Goal: Information Seeking & Learning: Learn about a topic

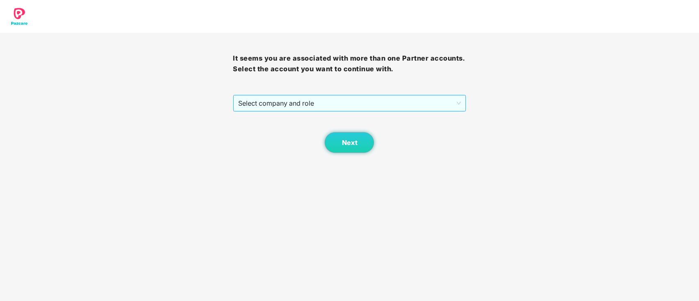
click at [343, 105] on span "Select company and role" at bounding box center [349, 104] width 222 height 16
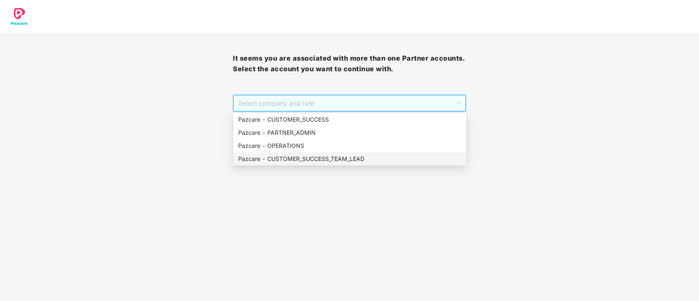
click at [340, 161] on div "Pazcare - CUSTOMER_SUCCESS_TEAM_LEAD" at bounding box center [349, 159] width 223 height 9
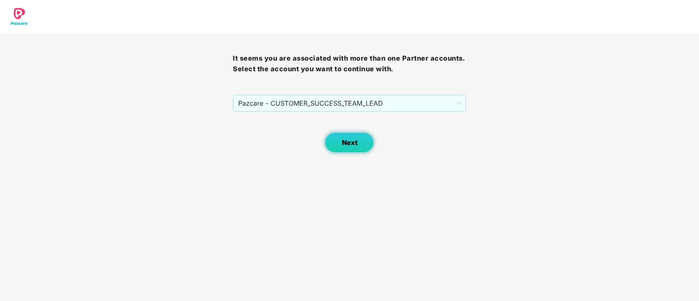
click at [353, 146] on span "Next" at bounding box center [350, 143] width 16 height 8
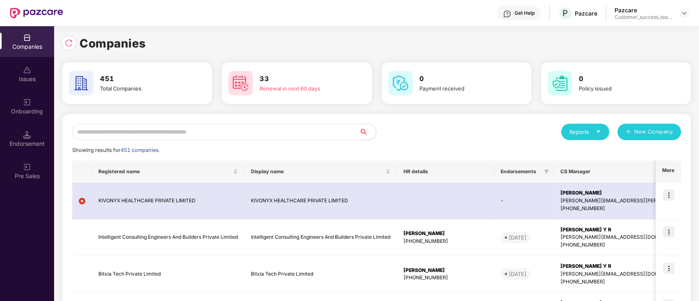
click at [289, 135] on input "text" at bounding box center [215, 132] width 287 height 16
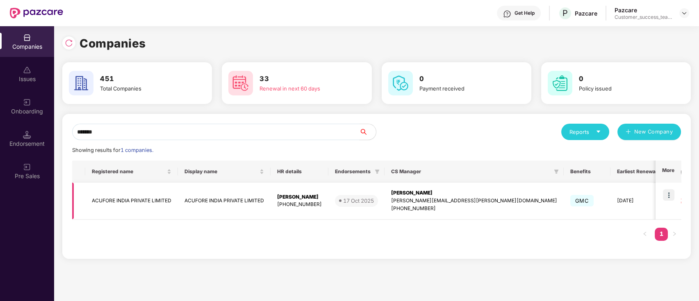
type input "*******"
click at [670, 192] on img at bounding box center [668, 194] width 11 height 11
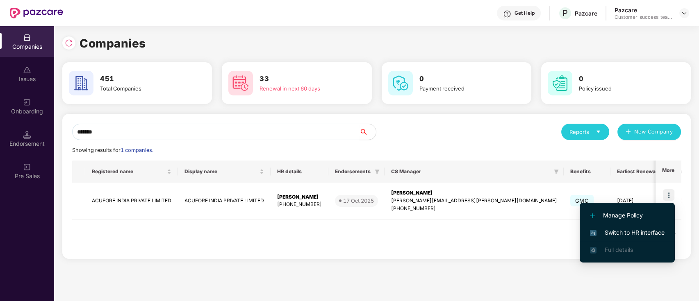
click at [663, 231] on span "Switch to HR interface" at bounding box center [627, 232] width 75 height 9
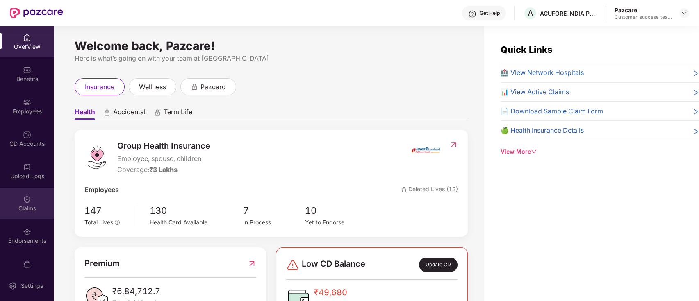
click at [42, 206] on div "Claims" at bounding box center [27, 209] width 54 height 8
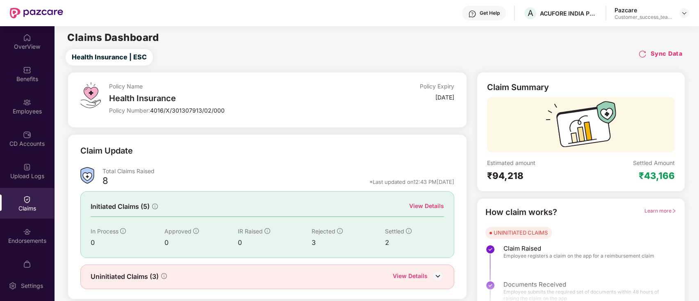
click at [440, 208] on div "View Details" at bounding box center [426, 206] width 35 height 9
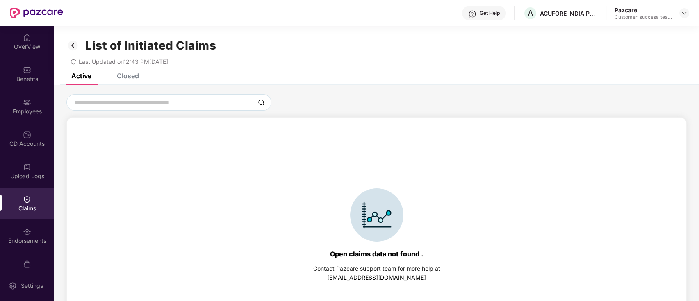
click at [120, 82] on div "Closed" at bounding box center [122, 76] width 34 height 18
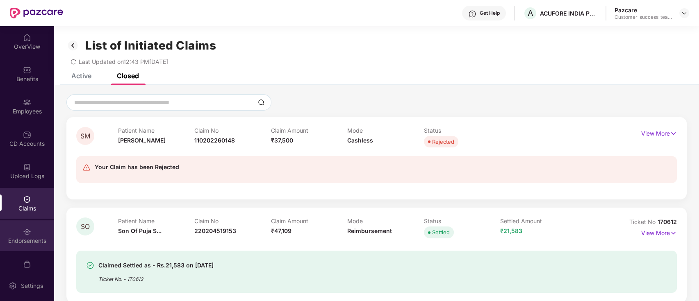
click at [32, 246] on div "Endorsements" at bounding box center [27, 236] width 54 height 31
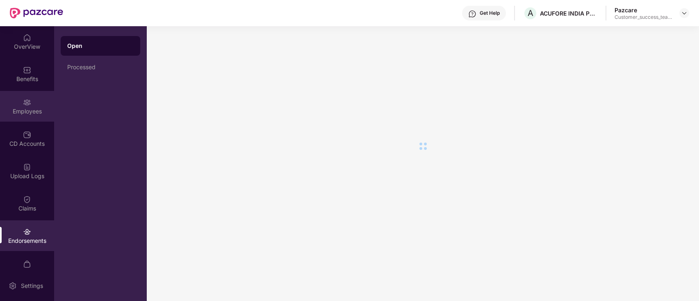
click at [30, 119] on div "Employees" at bounding box center [27, 106] width 54 height 31
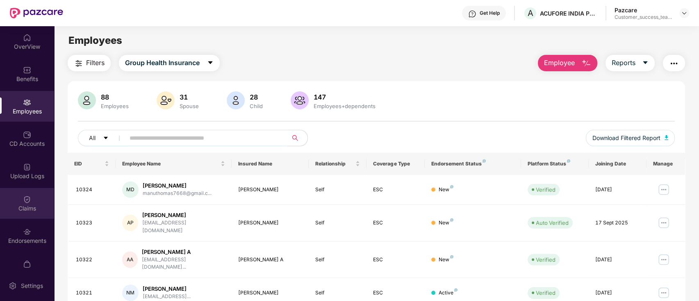
click at [33, 198] on div "Claims" at bounding box center [27, 203] width 54 height 31
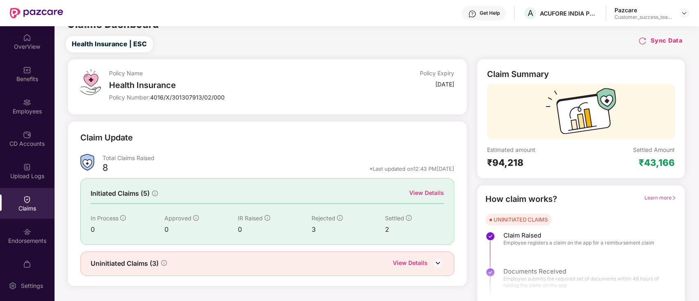
scroll to position [20, 0]
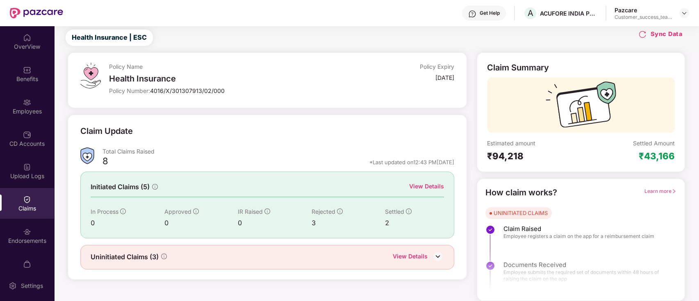
click at [417, 259] on div "View Details" at bounding box center [410, 257] width 35 height 11
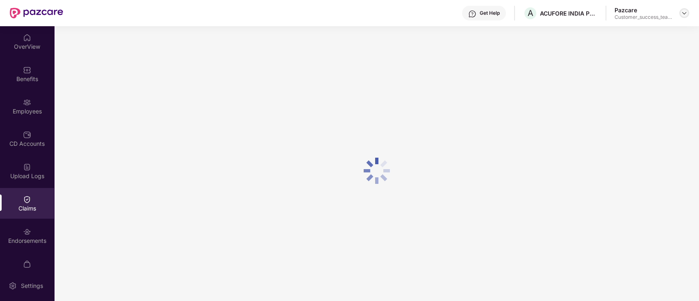
click at [683, 15] on img at bounding box center [684, 13] width 7 height 7
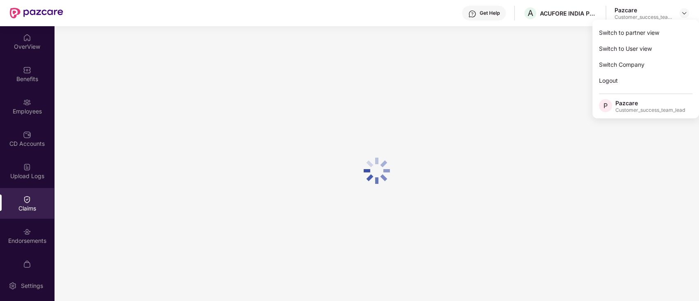
click at [405, 148] on div at bounding box center [376, 170] width 645 height 289
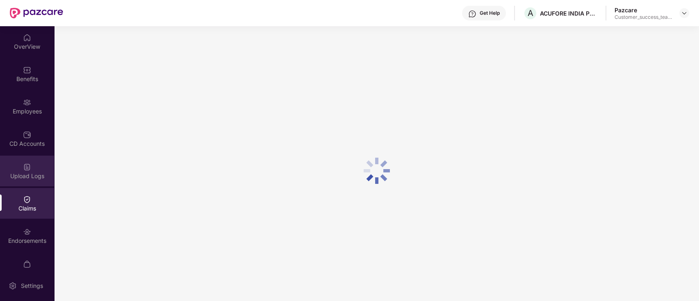
click at [30, 169] on div "Upload Logs" at bounding box center [27, 171] width 54 height 31
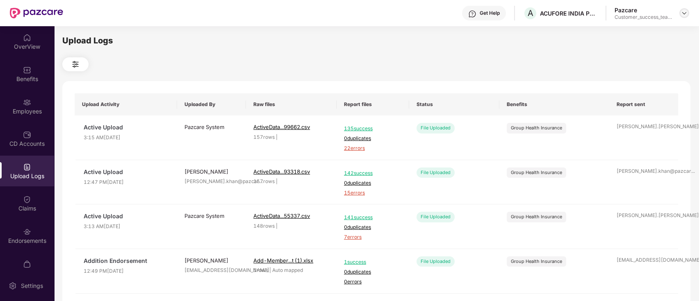
click at [684, 14] on img at bounding box center [684, 13] width 7 height 7
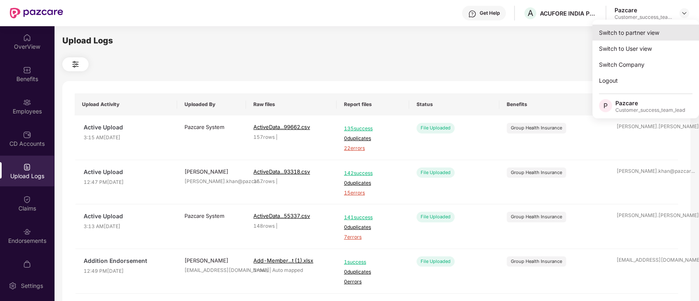
click at [676, 29] on div "Switch to partner view" at bounding box center [645, 33] width 107 height 16
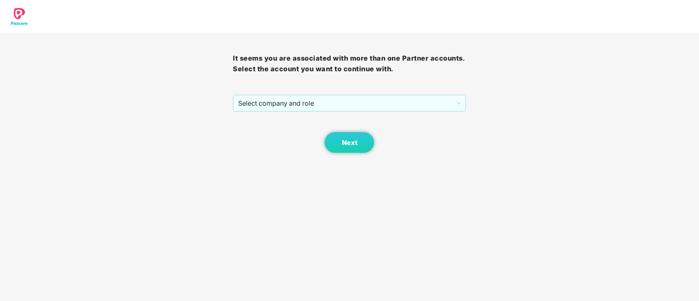
click at [416, 93] on div "It seems you are associated with more than one Partner accounts. Select the acc…" at bounding box center [349, 93] width 233 height 120
click at [410, 102] on span "Select company and role" at bounding box center [349, 104] width 222 height 16
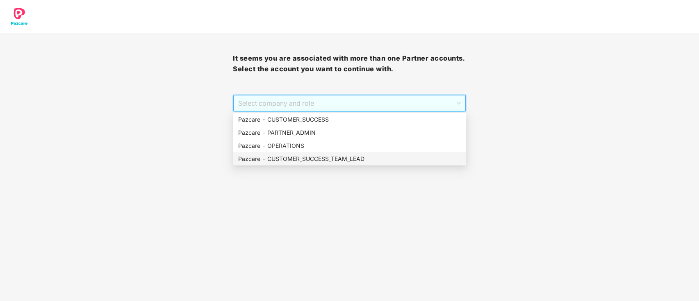
click at [381, 162] on div "Pazcare - CUSTOMER_SUCCESS_TEAM_LEAD" at bounding box center [349, 159] width 223 height 9
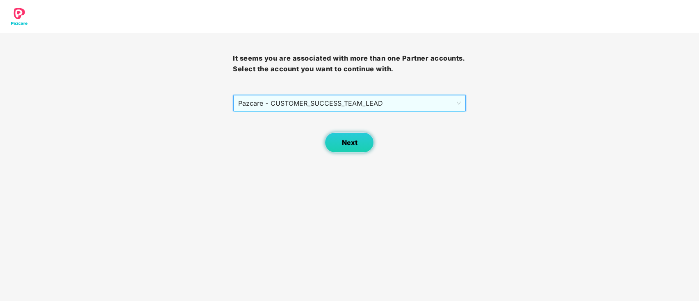
click at [345, 137] on button "Next" at bounding box center [349, 142] width 49 height 21
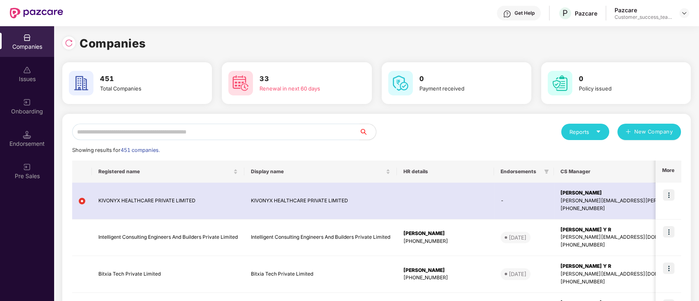
click at [345, 129] on input "text" at bounding box center [215, 132] width 287 height 16
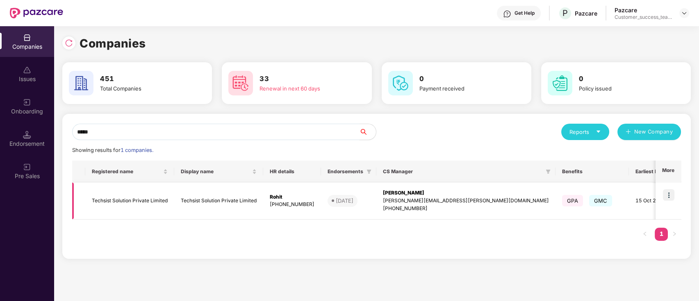
type input "*****"
click at [670, 195] on img at bounding box center [668, 194] width 11 height 11
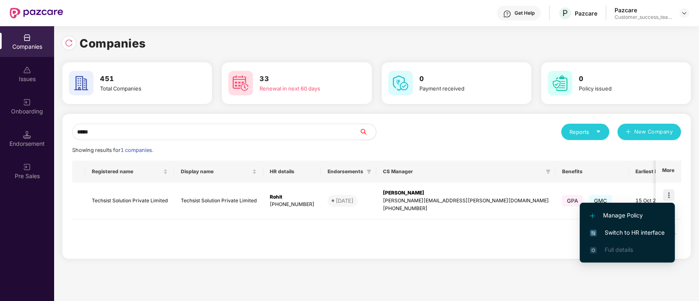
click at [659, 231] on span "Switch to HR interface" at bounding box center [627, 232] width 75 height 9
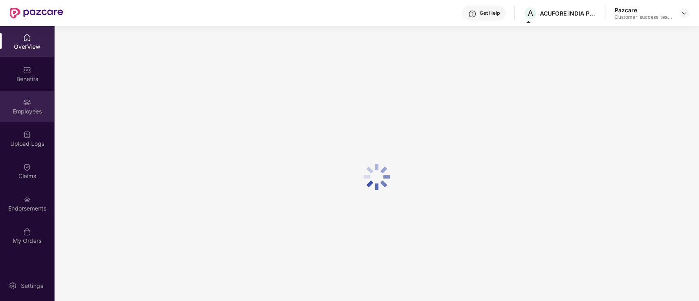
click at [24, 110] on div "Employees" at bounding box center [27, 111] width 54 height 8
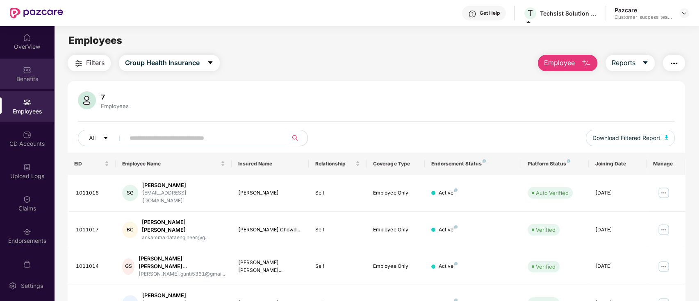
click at [35, 80] on div "Benefits" at bounding box center [27, 79] width 54 height 8
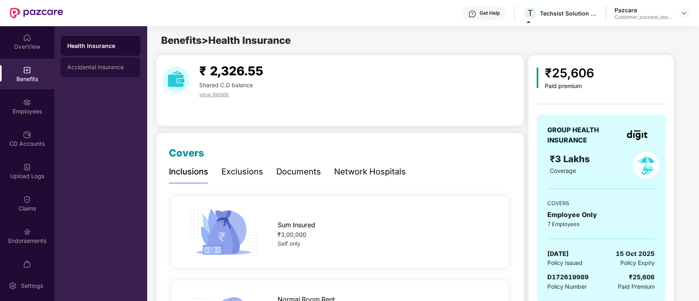
click at [98, 73] on div "Accidental Insurance" at bounding box center [101, 67] width 80 height 20
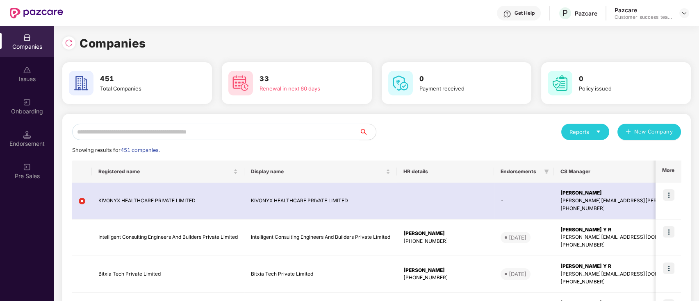
click at [154, 136] on input "text" at bounding box center [215, 132] width 287 height 16
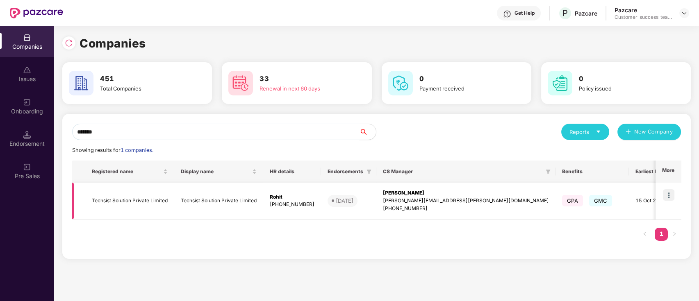
type input "*******"
click at [171, 199] on td "Techsist Solution Private Limited" at bounding box center [129, 201] width 89 height 37
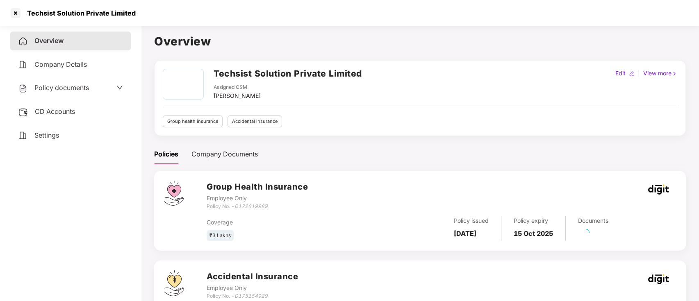
click at [75, 95] on div "Policy documents" at bounding box center [70, 88] width 121 height 19
click at [80, 89] on span "Policy documents" at bounding box center [61, 88] width 55 height 8
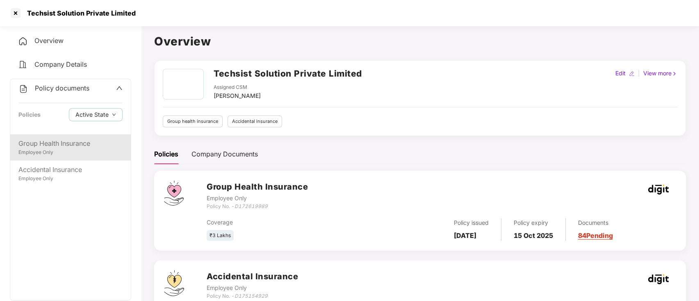
click at [79, 152] on div "Employee Only" at bounding box center [70, 153] width 104 height 8
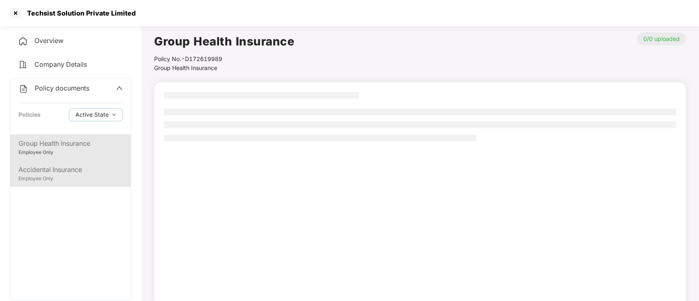
click at [77, 174] on div "Accidental Insurance" at bounding box center [70, 170] width 104 height 10
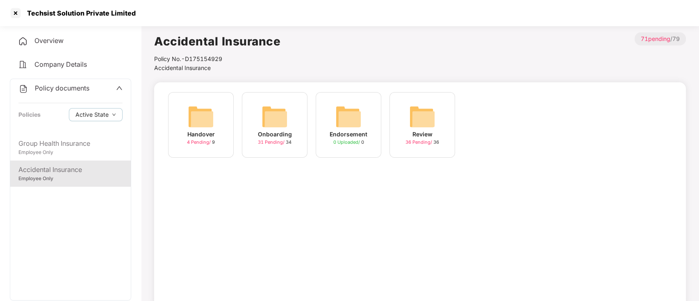
click at [281, 144] on span "31 Pending /" at bounding box center [272, 142] width 28 height 6
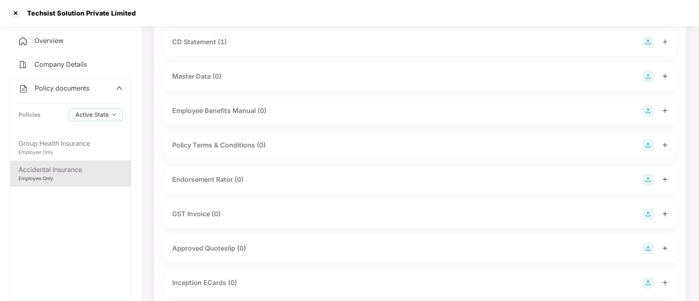
scroll to position [109, 0]
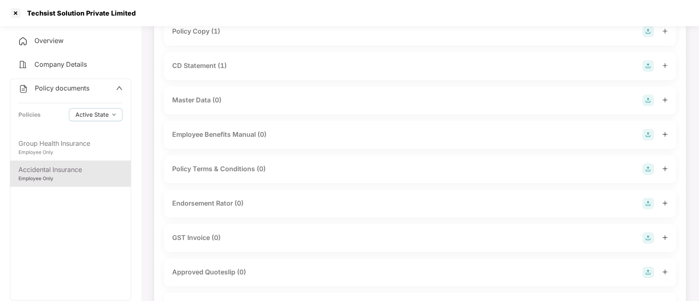
click at [214, 27] on div "Policy Copy (1)" at bounding box center [196, 31] width 48 height 10
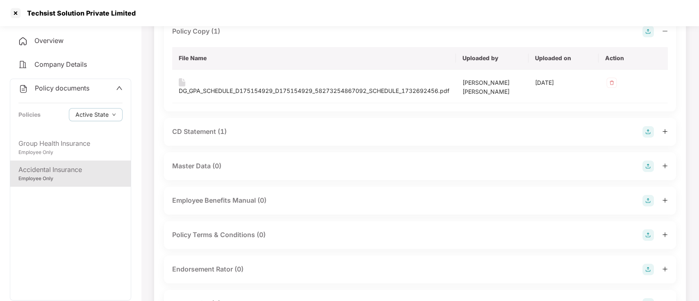
click at [205, 132] on div "CD Statement (1)" at bounding box center [199, 132] width 55 height 10
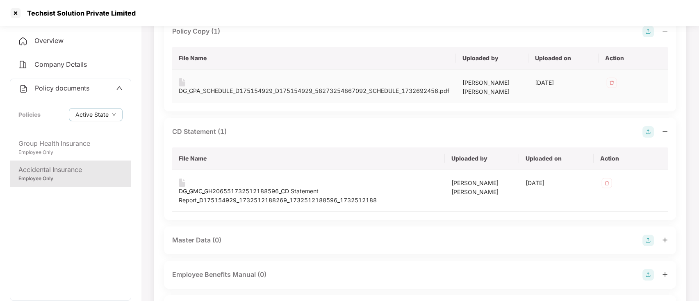
click at [295, 89] on div "DG_GPA_SCHEDULE_D175154929_D175154929_58273254867092_SCHEDULE_1732692456.pdf" at bounding box center [314, 91] width 271 height 9
click at [18, 9] on div at bounding box center [15, 13] width 13 height 13
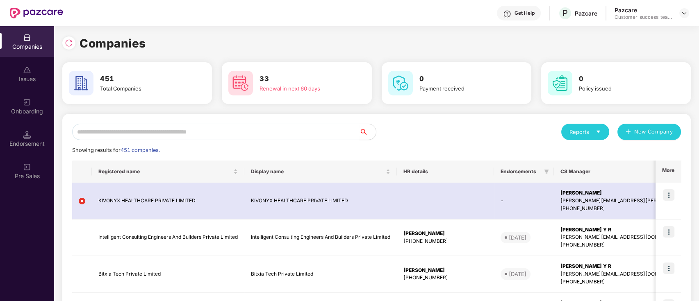
scroll to position [0, 0]
click at [265, 125] on input "text" at bounding box center [215, 132] width 287 height 16
type input "*"
click at [226, 124] on input "text" at bounding box center [215, 132] width 287 height 16
click at [230, 130] on input "text" at bounding box center [215, 132] width 287 height 16
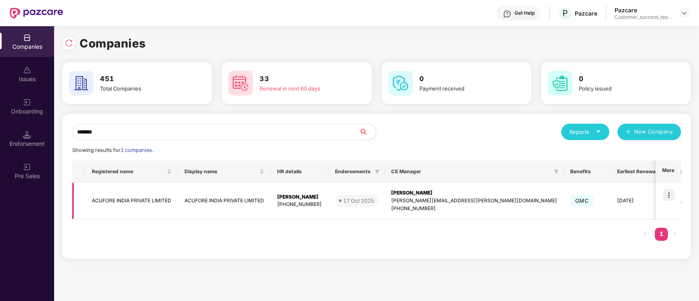
type input "*******"
click at [668, 196] on img at bounding box center [668, 194] width 11 height 11
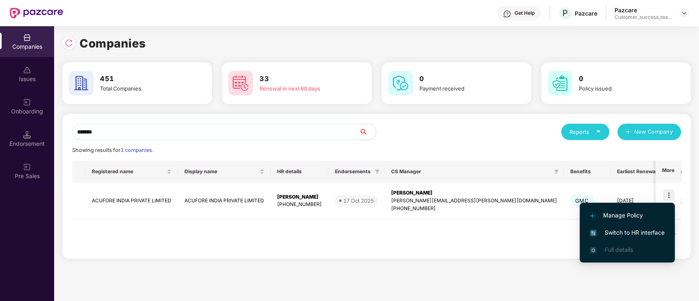
click at [661, 229] on span "Switch to HR interface" at bounding box center [627, 232] width 75 height 9
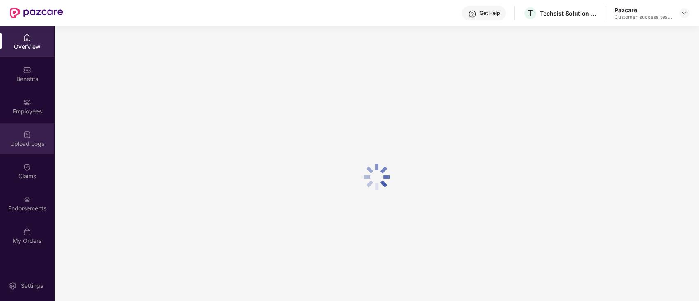
click at [18, 136] on div "Upload Logs" at bounding box center [27, 138] width 54 height 31
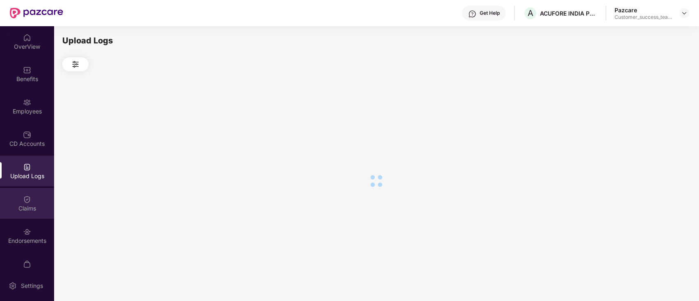
click at [33, 199] on div "Claims" at bounding box center [27, 203] width 54 height 31
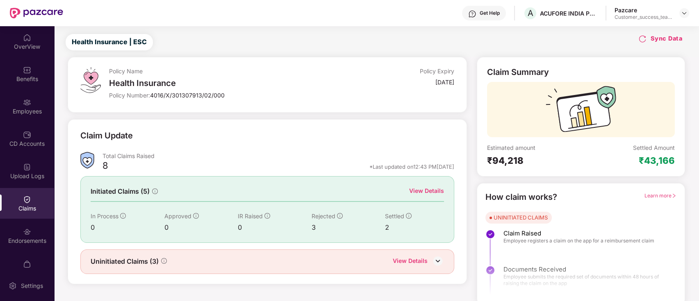
scroll to position [20, 0]
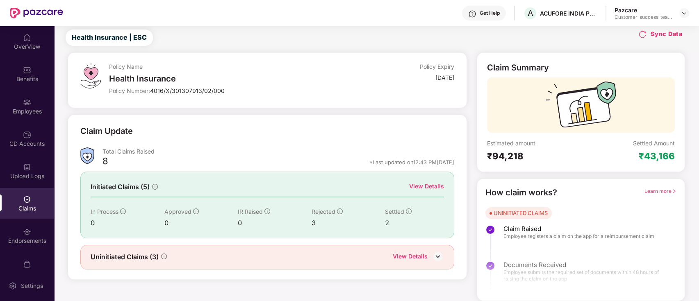
click at [432, 182] on div "View Details" at bounding box center [426, 186] width 35 height 9
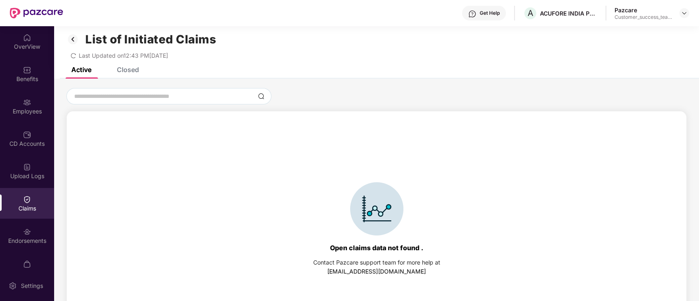
scroll to position [0, 0]
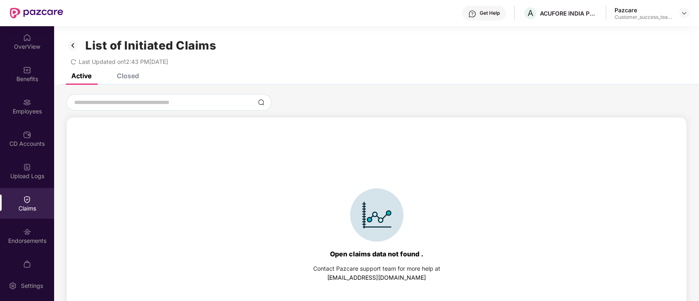
click at [135, 75] on div "Closed" at bounding box center [128, 76] width 22 height 8
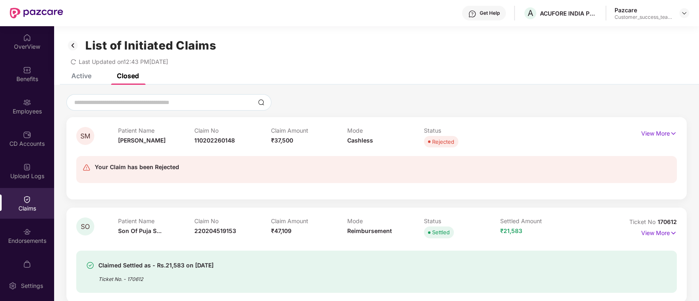
click at [70, 47] on img at bounding box center [72, 46] width 13 height 14
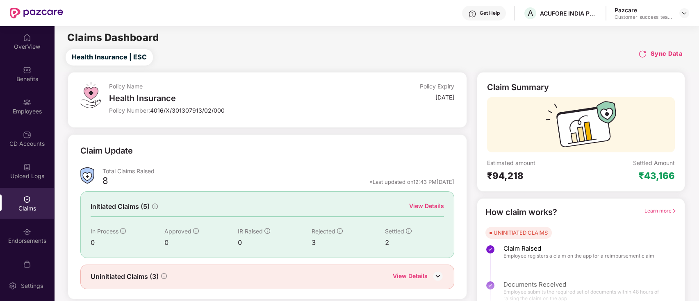
scroll to position [20, 0]
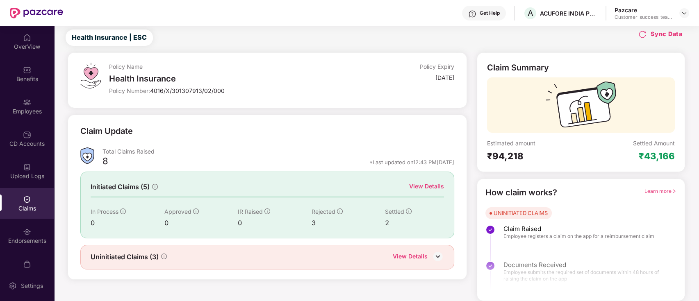
click at [425, 256] on div "View Details" at bounding box center [410, 257] width 35 height 11
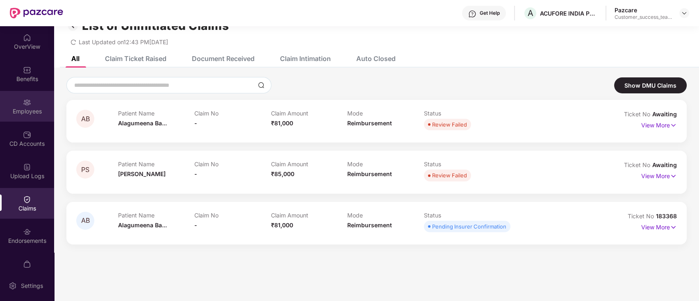
click at [23, 103] on img at bounding box center [27, 102] width 8 height 8
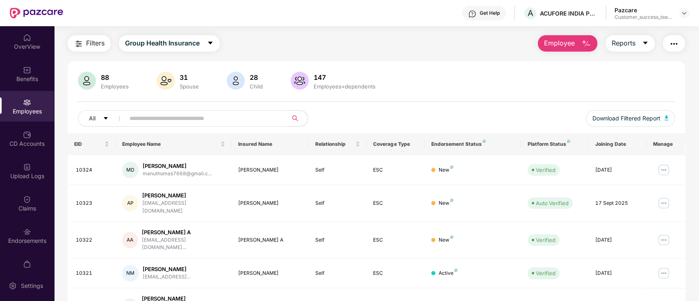
click at [145, 121] on input "text" at bounding box center [203, 118] width 147 height 12
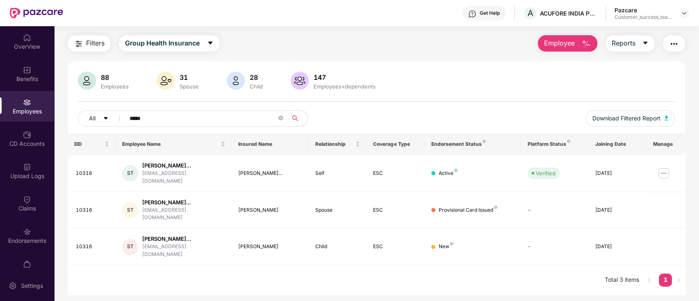
type input "*****"
click at [684, 13] on img at bounding box center [684, 13] width 7 height 7
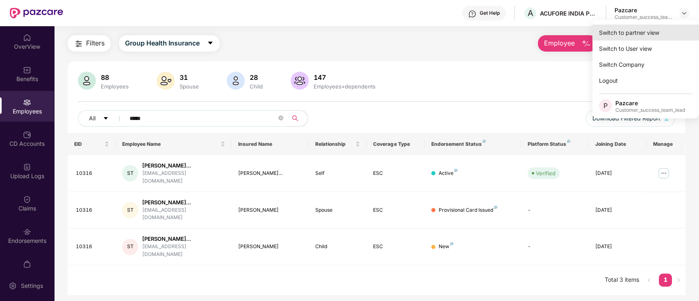
click at [670, 31] on div "Switch to partner view" at bounding box center [645, 33] width 107 height 16
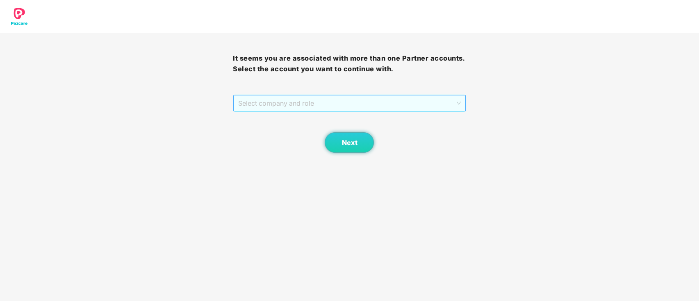
click at [326, 105] on span "Select company and role" at bounding box center [349, 104] width 222 height 16
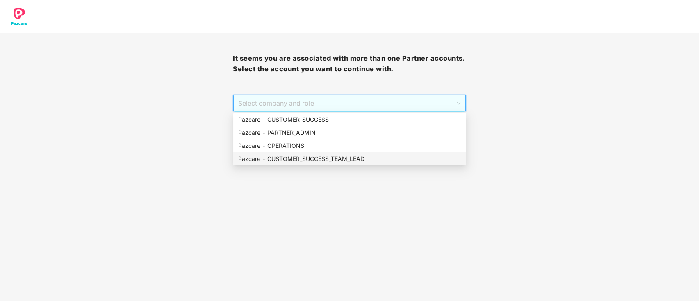
click at [324, 160] on div "Pazcare - CUSTOMER_SUCCESS_TEAM_LEAD" at bounding box center [349, 159] width 223 height 9
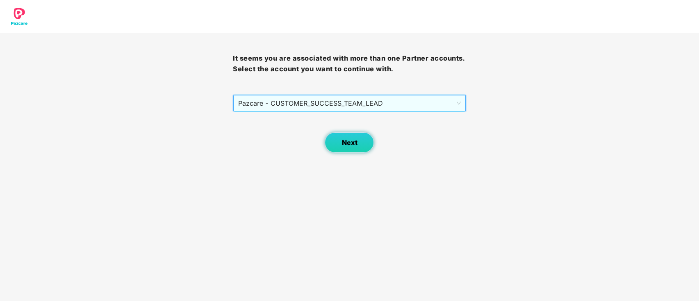
click at [348, 148] on button "Next" at bounding box center [349, 142] width 49 height 21
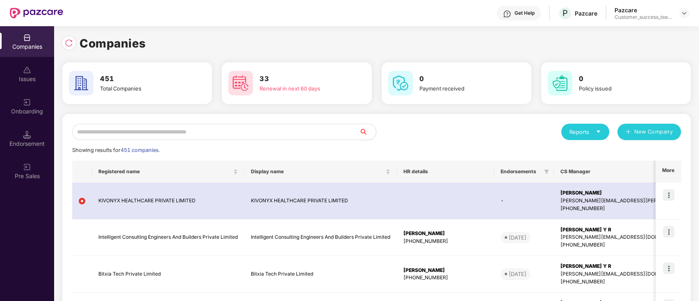
click at [338, 127] on input "text" at bounding box center [215, 132] width 287 height 16
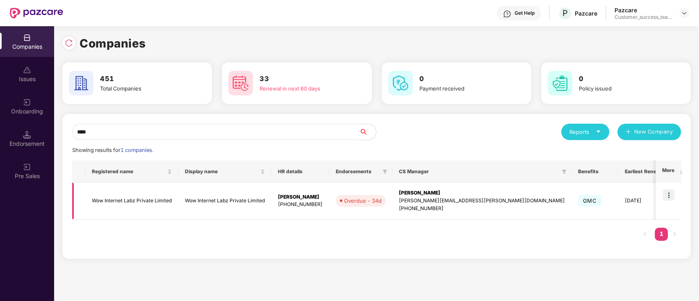
type input "***"
click at [672, 195] on img at bounding box center [668, 194] width 11 height 11
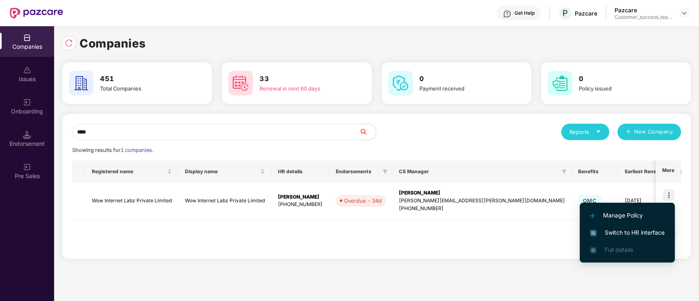
click at [658, 233] on span "Switch to HR interface" at bounding box center [627, 232] width 75 height 9
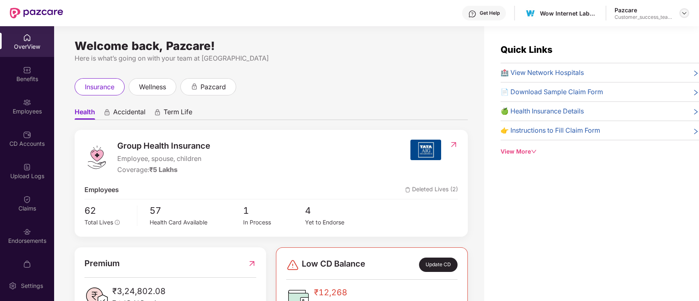
click at [684, 13] on img at bounding box center [684, 13] width 7 height 7
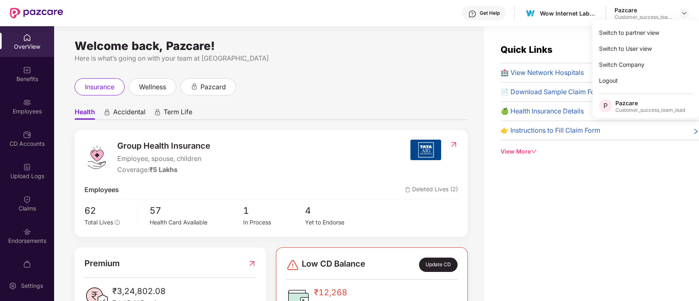
click at [382, 63] on div "Here is what’s going on with your team at [GEOGRAPHIC_DATA]" at bounding box center [271, 58] width 393 height 10
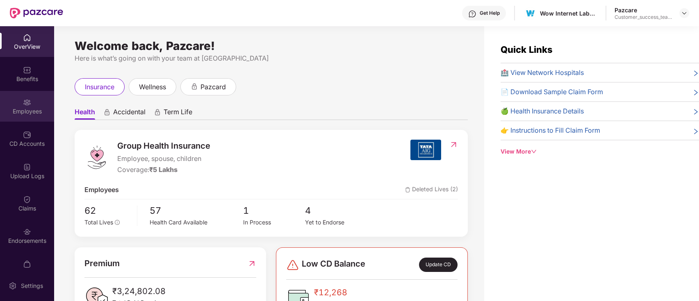
click at [34, 104] on div "Employees" at bounding box center [27, 106] width 54 height 31
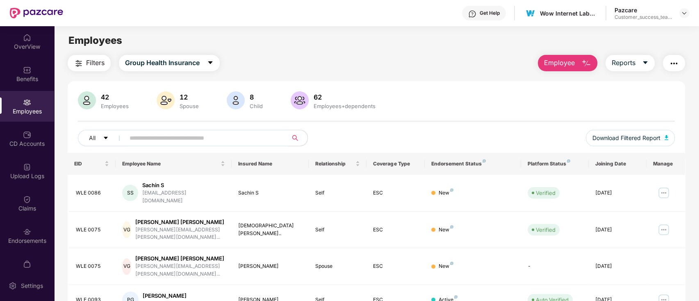
click at [183, 136] on input "text" at bounding box center [203, 138] width 147 height 12
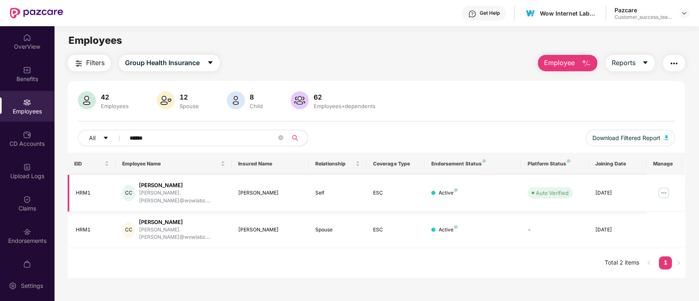
type input "******"
click at [667, 191] on img at bounding box center [663, 193] width 13 height 13
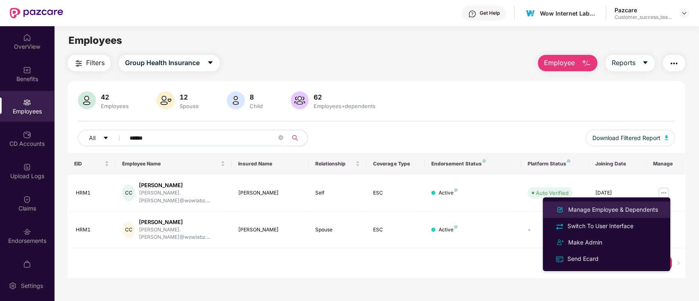
click at [652, 213] on div "Manage Employee & Dependents" at bounding box center [613, 209] width 93 height 9
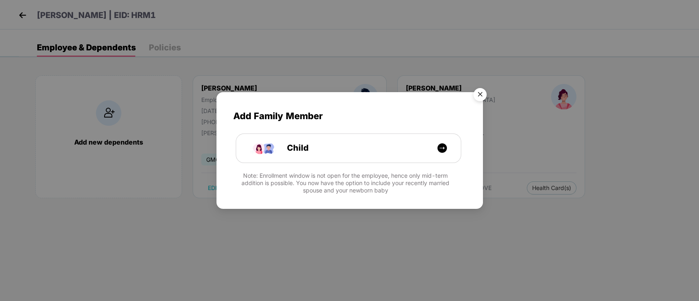
click at [483, 93] on img "Close" at bounding box center [480, 95] width 23 height 23
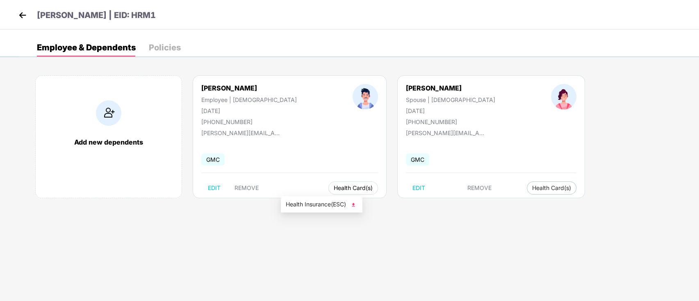
click at [334, 187] on span "Health Card(s)" at bounding box center [353, 188] width 39 height 4
click at [328, 184] on button "Health Card(s)" at bounding box center [353, 188] width 50 height 13
click at [318, 208] on span "Health Insurance(ESC)" at bounding box center [322, 204] width 72 height 9
drag, startPoint x: 124, startPoint y: 15, endPoint x: 147, endPoint y: 16, distance: 23.0
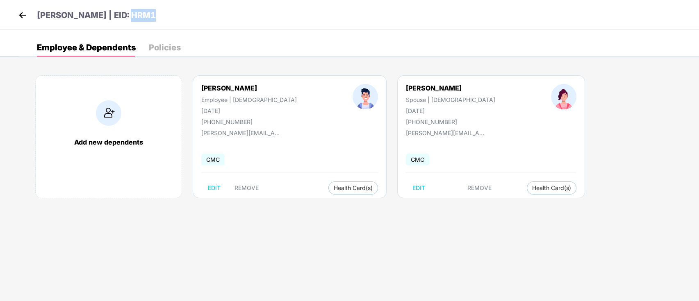
click at [147, 16] on p "[PERSON_NAME] | EID: HRM1" at bounding box center [96, 15] width 119 height 13
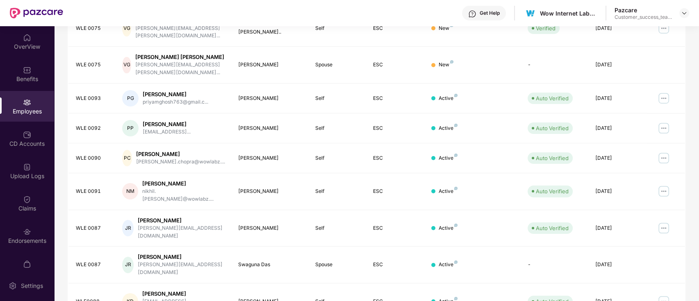
scroll to position [0, 0]
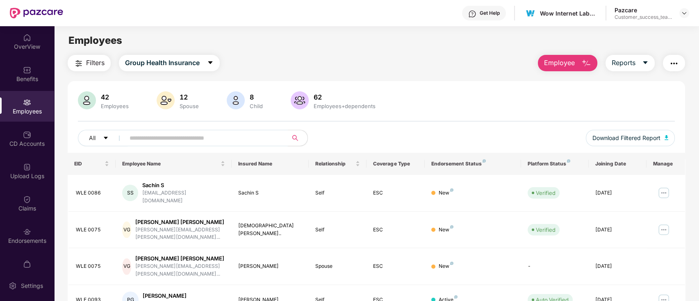
click at [237, 133] on input "text" at bounding box center [203, 138] width 147 height 12
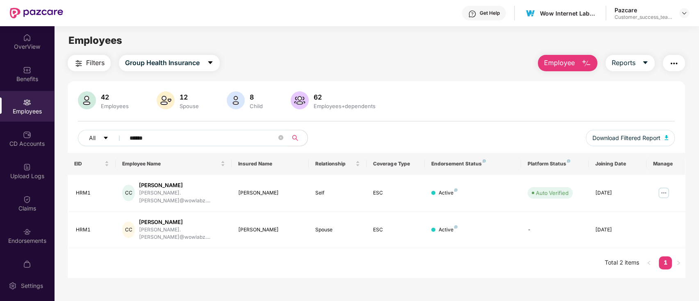
type input "******"
click at [548, 27] on div "Wow Internet Labz Private Limited" at bounding box center [569, 29] width 93 height 13
drag, startPoint x: 528, startPoint y: 31, endPoint x: 613, endPoint y: 27, distance: 84.5
click at [613, 27] on div "Wow Internet Labz Private Limited" at bounding box center [569, 29] width 93 height 13
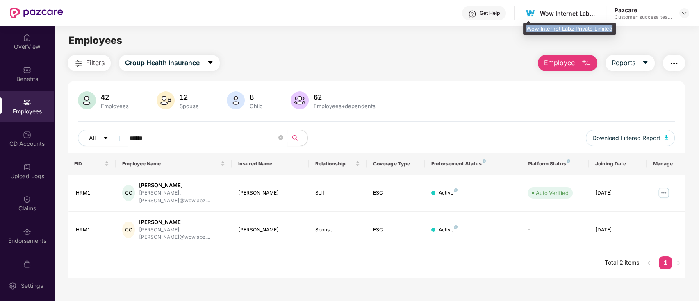
copy div "Wow Internet Labz Private Limited"
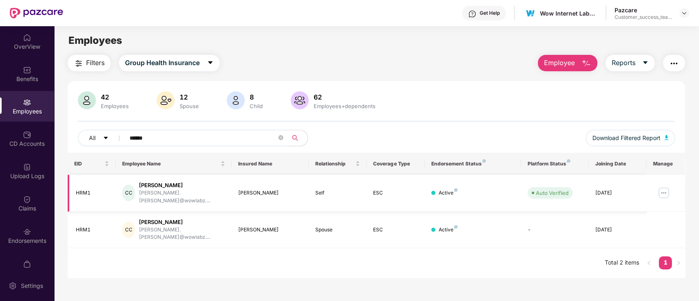
click at [663, 191] on img at bounding box center [663, 193] width 13 height 13
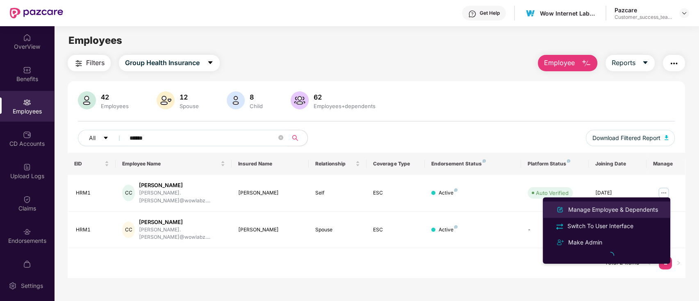
click at [646, 206] on div "Manage Employee & Dependents" at bounding box center [613, 209] width 93 height 9
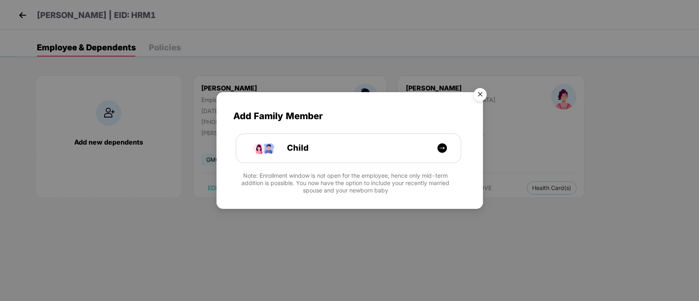
click at [482, 95] on img "Close" at bounding box center [480, 95] width 23 height 23
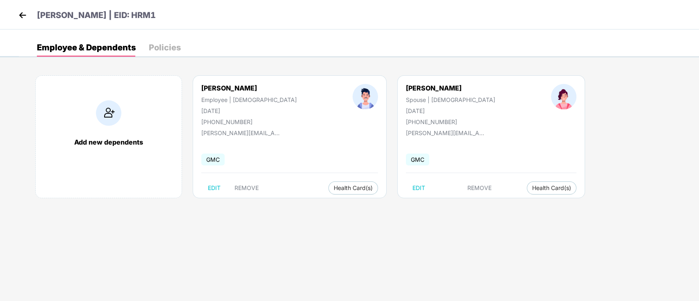
click at [23, 17] on img at bounding box center [22, 15] width 12 height 12
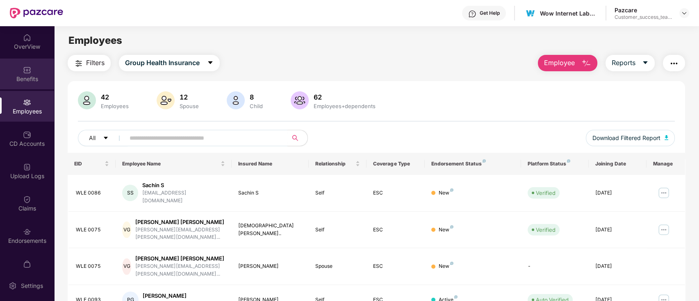
click at [27, 74] on div "Benefits" at bounding box center [27, 74] width 54 height 31
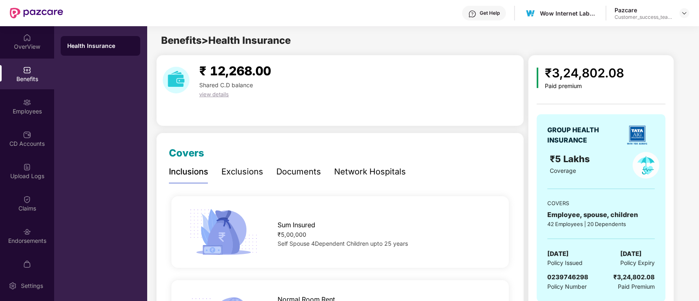
click at [394, 172] on div "Network Hospitals" at bounding box center [370, 172] width 72 height 13
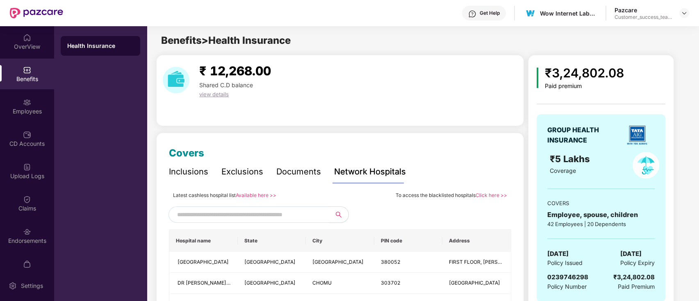
click at [278, 214] on input "text" at bounding box center [247, 215] width 140 height 12
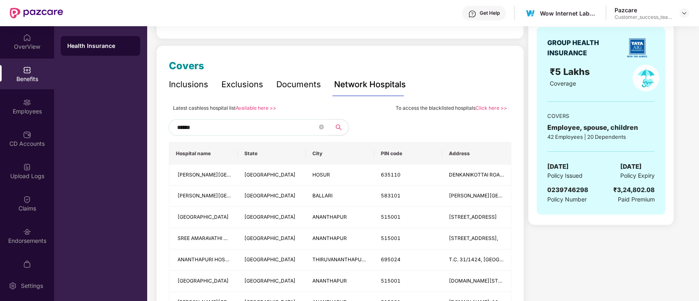
scroll to position [109, 0]
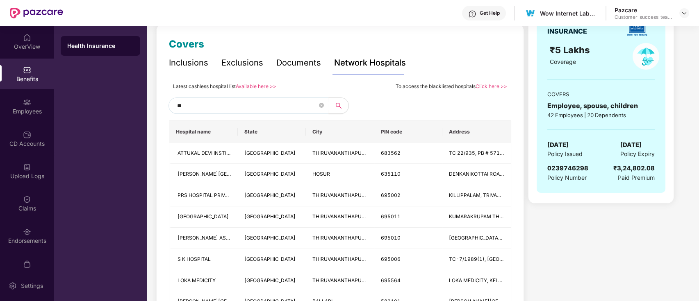
type input "*"
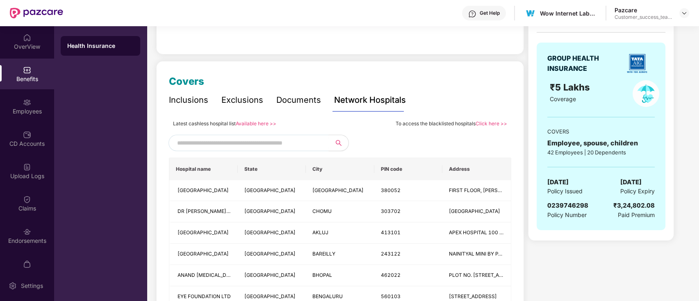
scroll to position [55, 0]
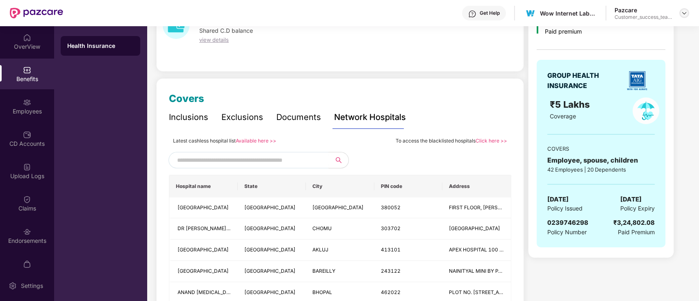
click at [685, 10] on img at bounding box center [684, 13] width 7 height 7
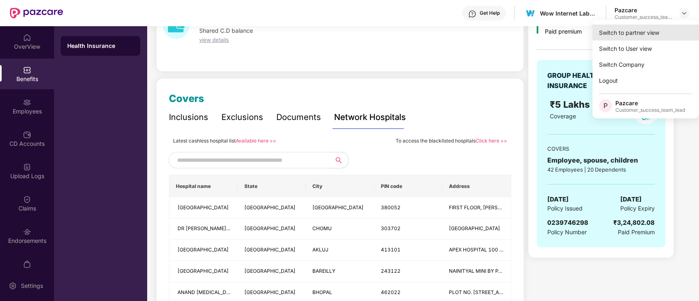
click at [674, 32] on div "Switch to partner view" at bounding box center [645, 33] width 107 height 16
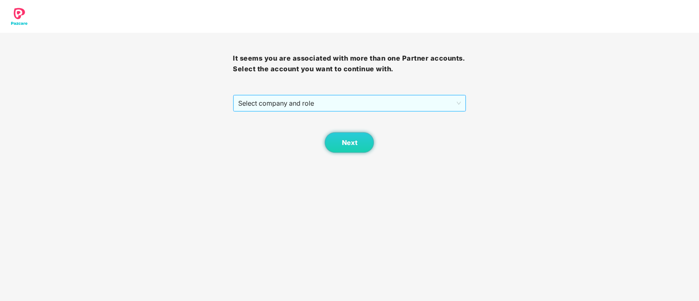
click at [280, 103] on span "Select company and role" at bounding box center [349, 104] width 222 height 16
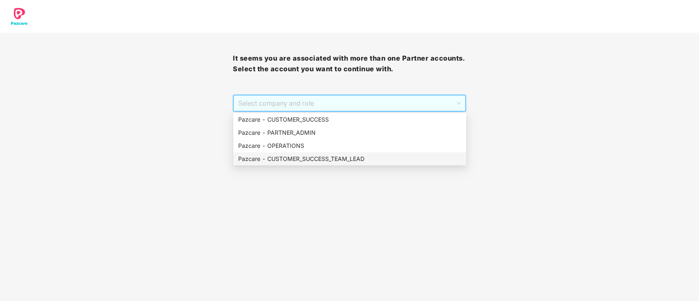
click at [289, 159] on div "Pazcare - CUSTOMER_SUCCESS_TEAM_LEAD" at bounding box center [349, 159] width 223 height 9
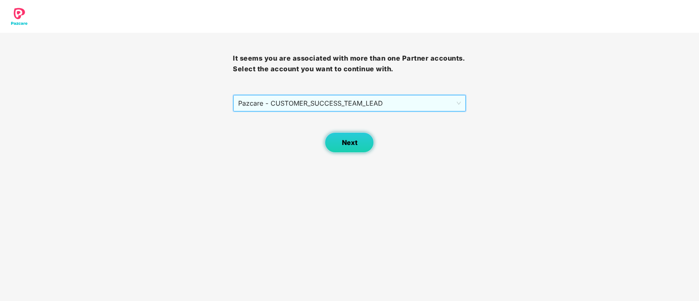
click at [349, 146] on span "Next" at bounding box center [350, 143] width 16 height 8
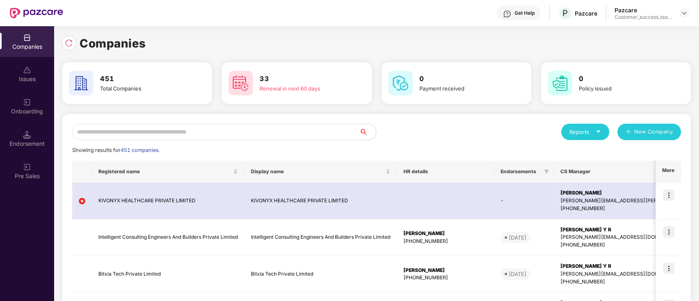
click at [314, 127] on input "text" at bounding box center [215, 132] width 287 height 16
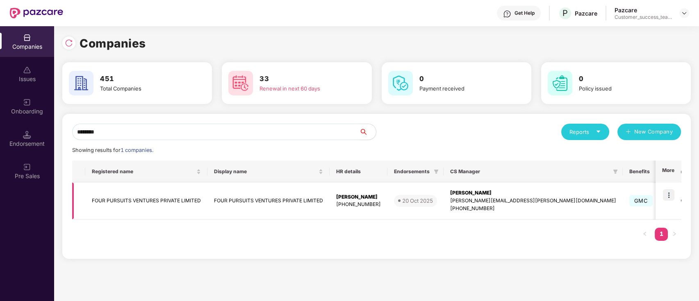
type input "********"
click at [670, 198] on img at bounding box center [668, 194] width 11 height 11
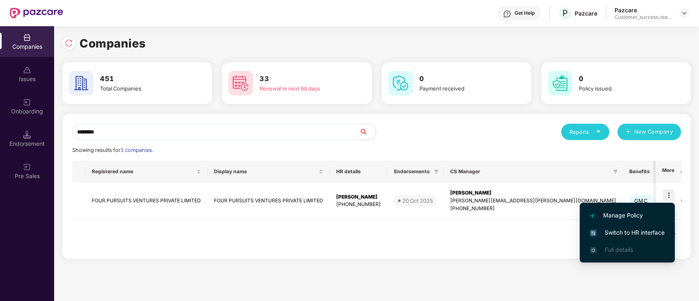
click at [666, 234] on li "Switch to HR interface" at bounding box center [627, 232] width 95 height 17
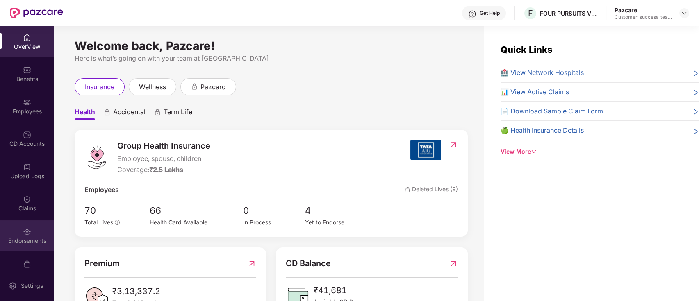
click at [29, 230] on img at bounding box center [27, 232] width 8 height 8
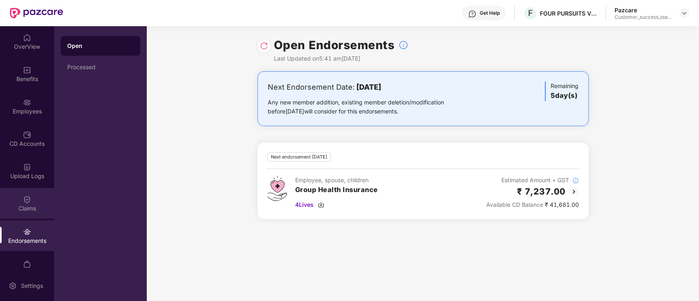
click at [30, 208] on div "Claims" at bounding box center [27, 209] width 54 height 8
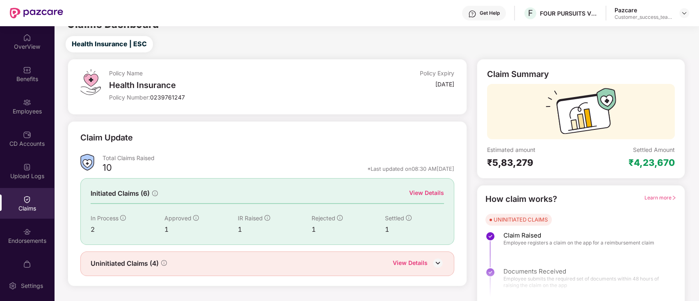
scroll to position [20, 0]
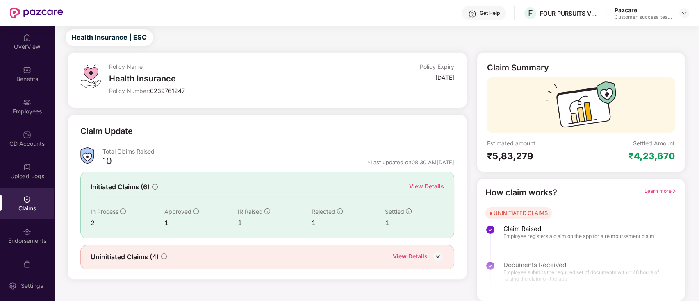
click at [415, 250] on div "Uninitiated Claims (4) View Details" at bounding box center [267, 257] width 374 height 25
click at [415, 255] on div "View Details" at bounding box center [410, 257] width 35 height 11
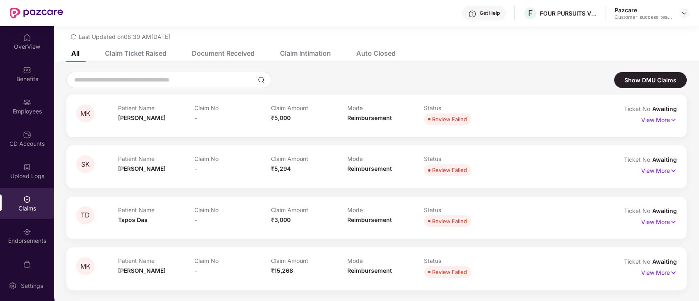
scroll to position [26, 0]
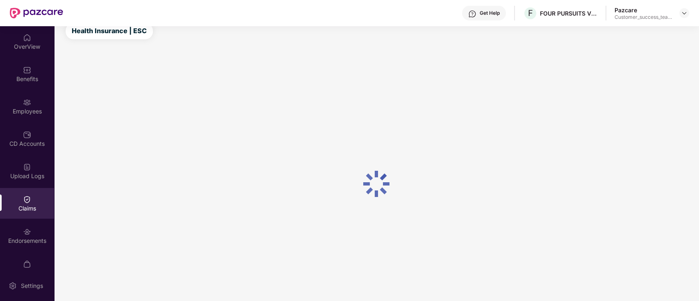
scroll to position [20, 0]
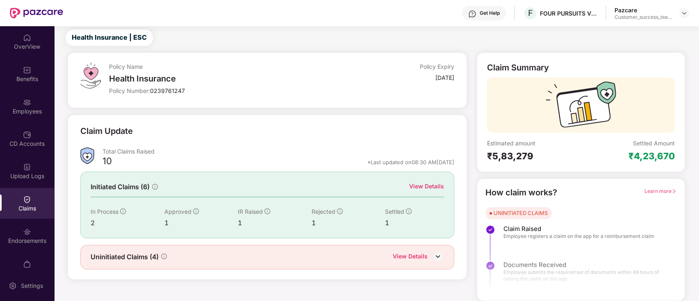
click at [432, 185] on div "View Details" at bounding box center [426, 186] width 35 height 9
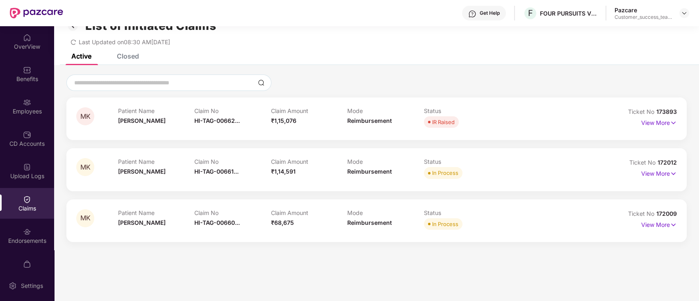
scroll to position [26, 0]
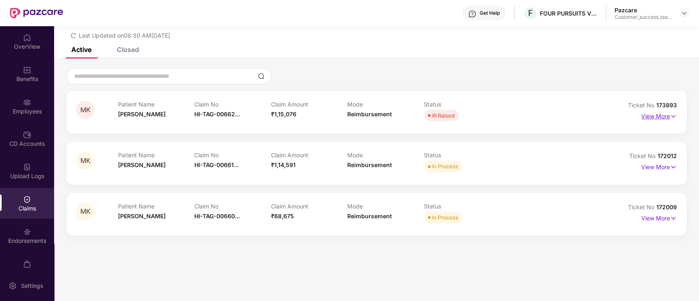
click at [658, 113] on p "View More" at bounding box center [659, 115] width 36 height 11
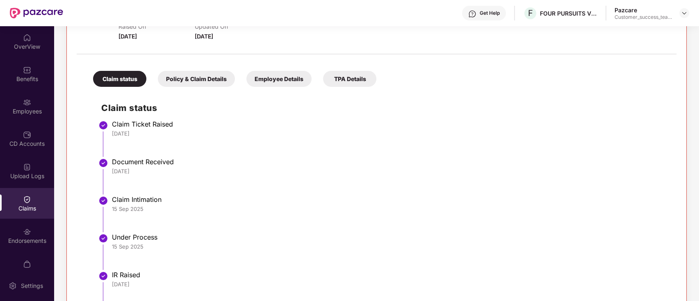
scroll to position [0, 0]
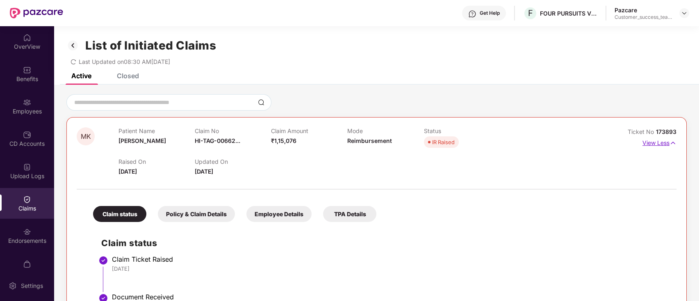
click at [659, 146] on p "View Less" at bounding box center [660, 142] width 34 height 11
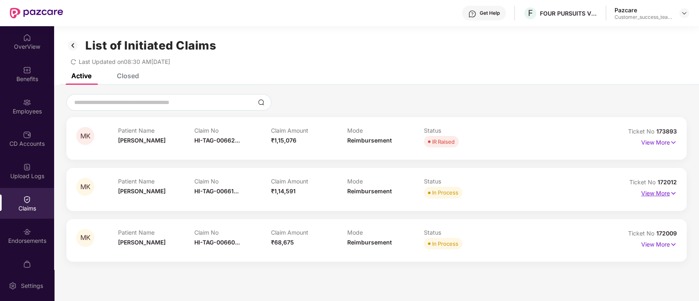
click at [659, 191] on p "View More" at bounding box center [659, 192] width 36 height 11
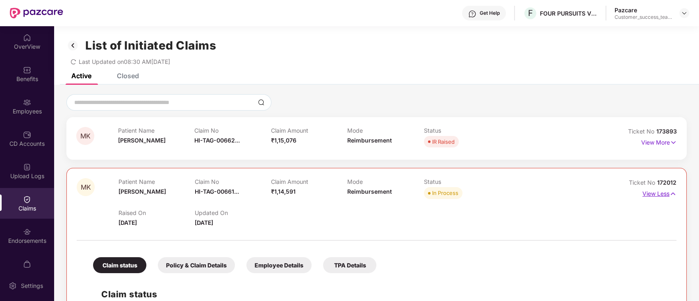
click at [653, 196] on p "View Less" at bounding box center [660, 192] width 34 height 11
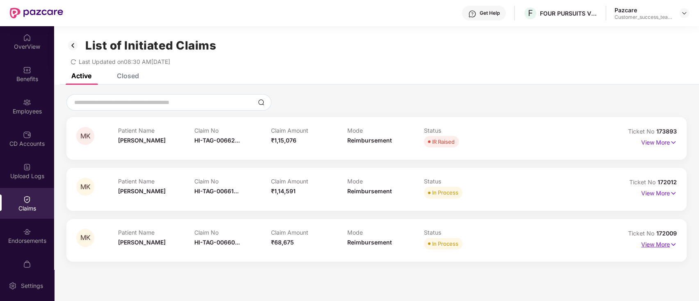
click at [644, 244] on p "View More" at bounding box center [659, 243] width 36 height 11
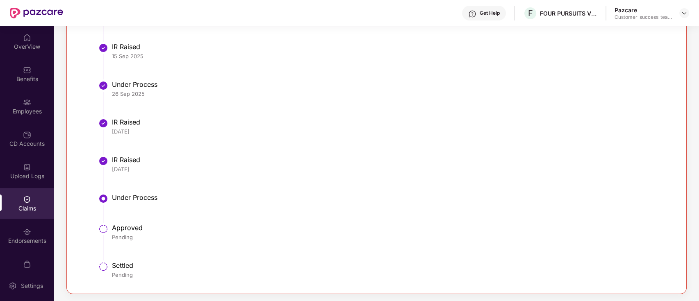
scroll to position [411, 0]
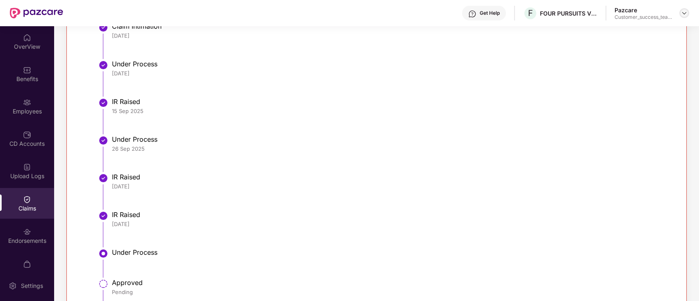
click at [686, 11] on img at bounding box center [684, 13] width 7 height 7
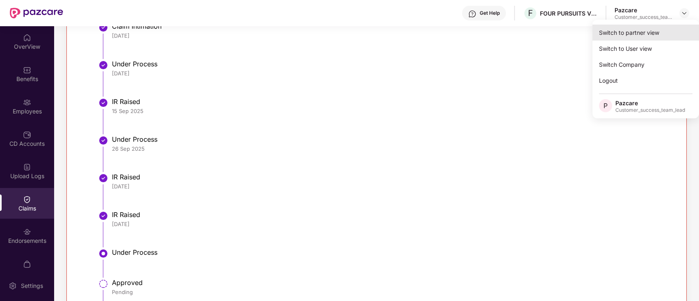
click at [676, 30] on div "Switch to partner view" at bounding box center [645, 33] width 107 height 16
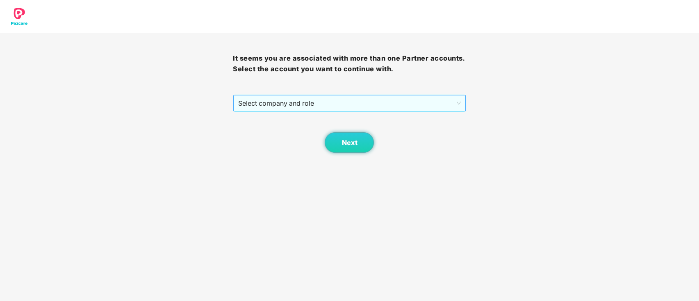
click at [387, 103] on span "Select company and role" at bounding box center [349, 104] width 222 height 16
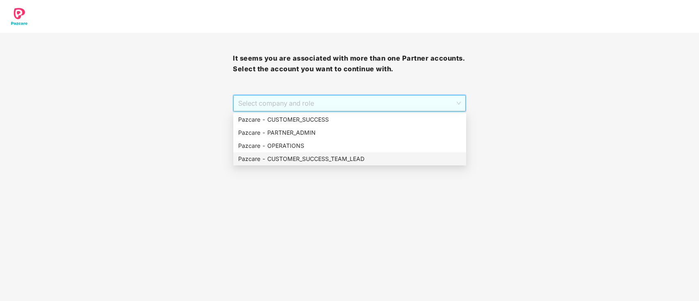
click at [375, 158] on div "Pazcare - CUSTOMER_SUCCESS_TEAM_LEAD" at bounding box center [349, 159] width 223 height 9
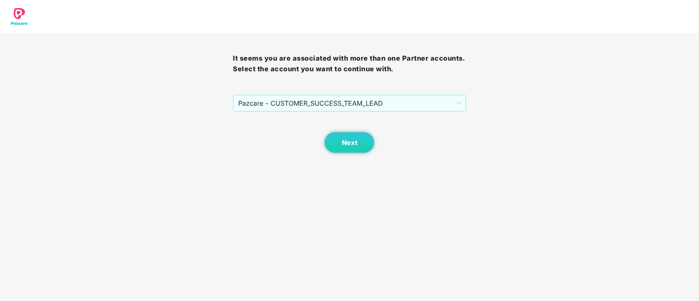
click at [356, 155] on body "It seems you are associated with more than one Partner accounts. Select the acc…" at bounding box center [349, 150] width 699 height 301
click at [355, 146] on span "Next" at bounding box center [350, 143] width 16 height 8
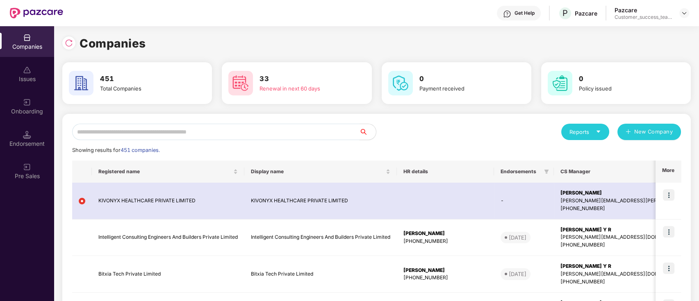
click at [324, 129] on input "text" at bounding box center [215, 132] width 287 height 16
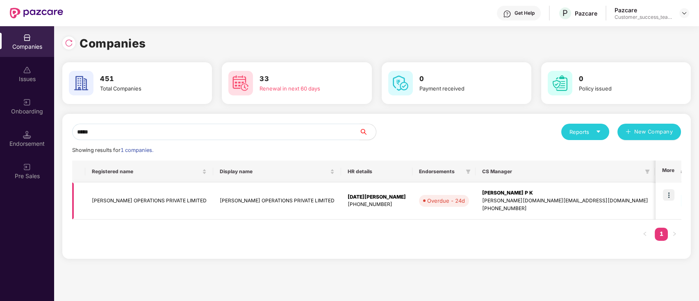
type input "*****"
click at [669, 192] on img at bounding box center [668, 194] width 11 height 11
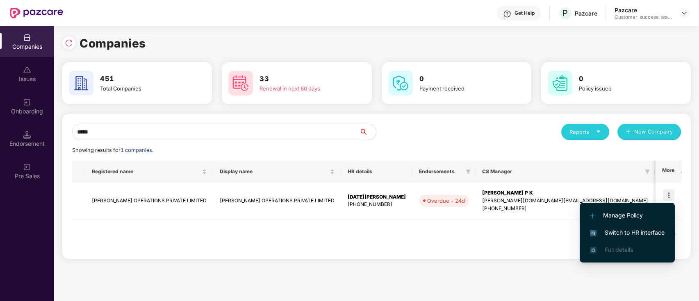
click at [652, 232] on span "Switch to HR interface" at bounding box center [627, 232] width 75 height 9
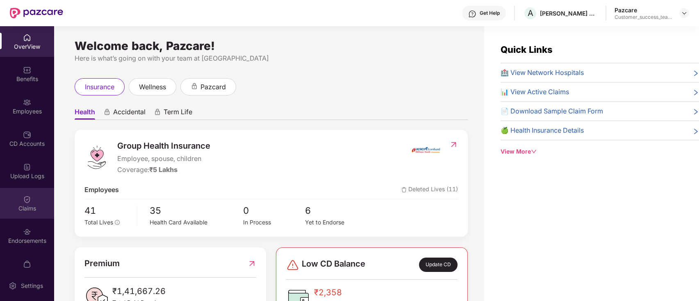
click at [41, 196] on div "Claims" at bounding box center [27, 203] width 54 height 31
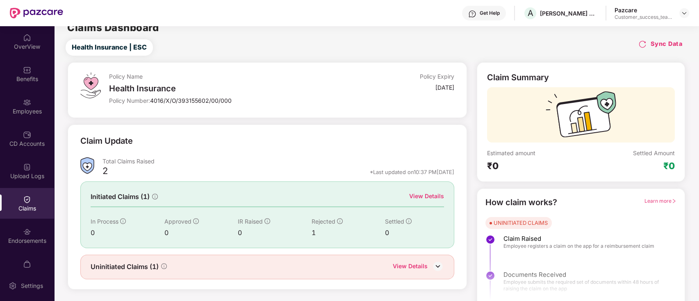
scroll to position [20, 0]
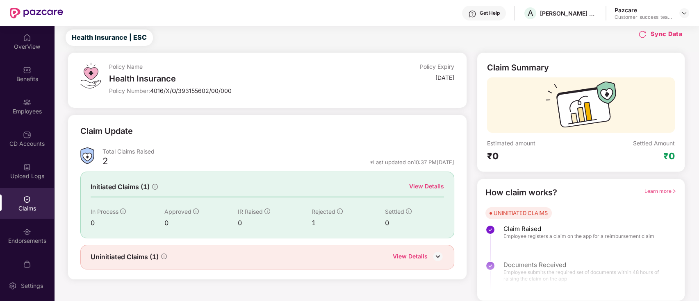
click at [410, 254] on div "View Details" at bounding box center [410, 257] width 35 height 11
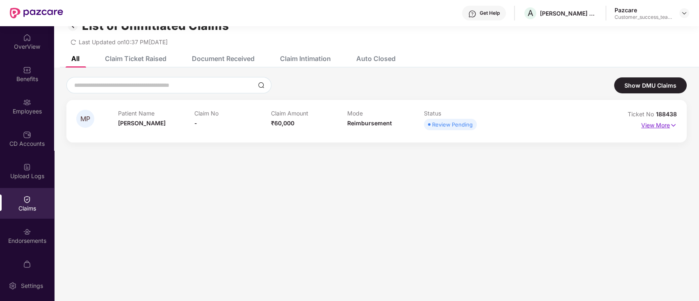
click at [655, 125] on p "View More" at bounding box center [659, 124] width 36 height 11
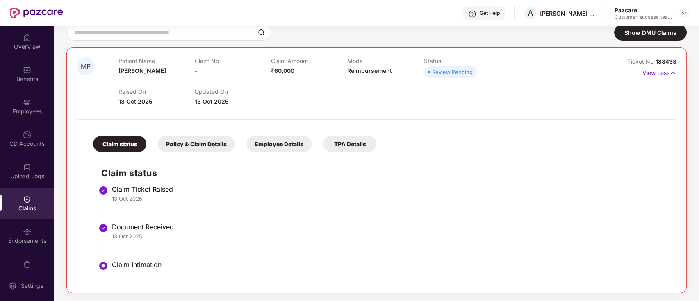
scroll to position [0, 0]
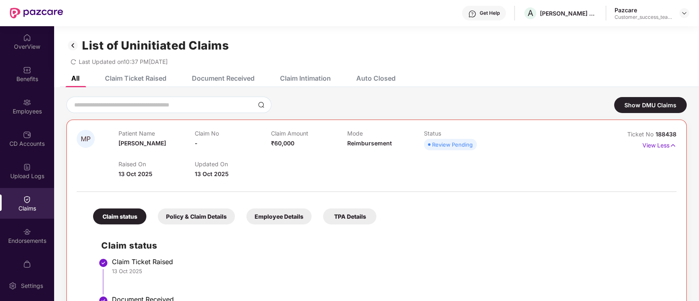
click at [213, 220] on div "Policy & Claim Details" at bounding box center [196, 217] width 77 height 16
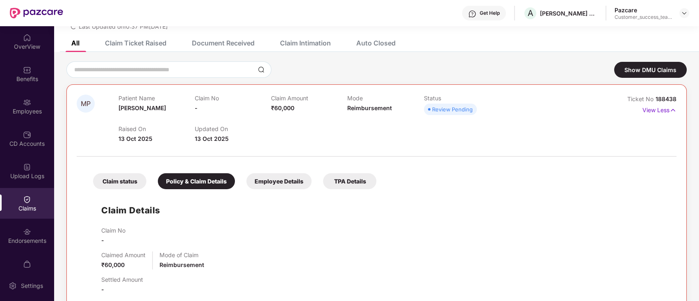
scroll to position [18, 0]
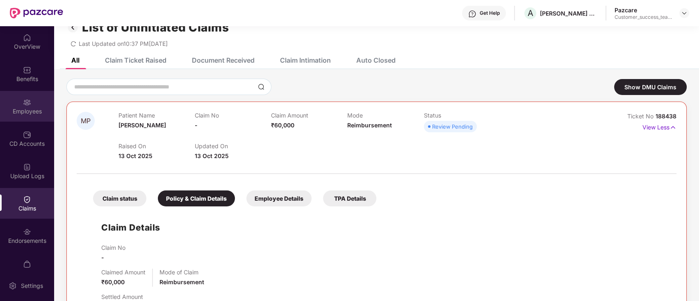
click at [34, 105] on div "Employees" at bounding box center [27, 106] width 54 height 31
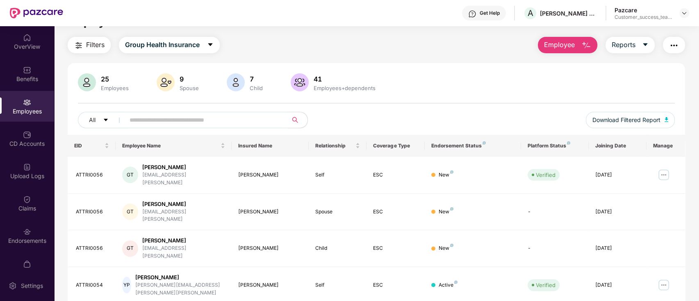
click at [199, 117] on input "text" at bounding box center [203, 120] width 147 height 12
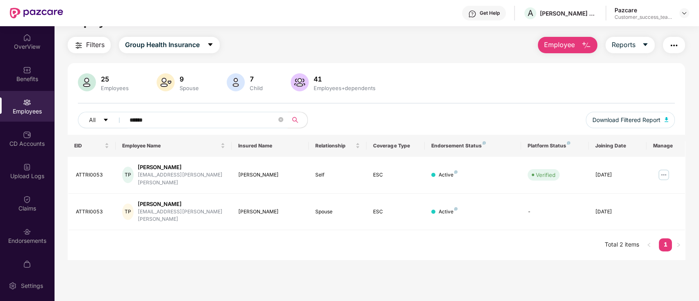
type input "******"
click at [23, 207] on div "Claims" at bounding box center [27, 209] width 54 height 8
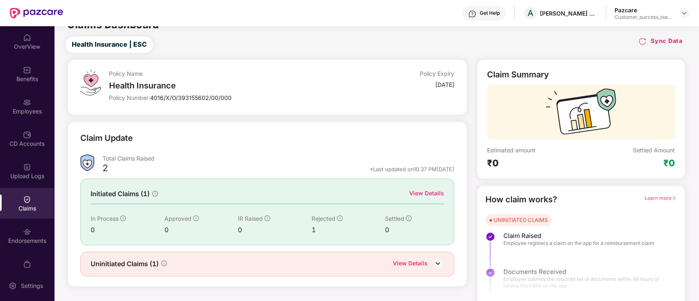
scroll to position [20, 0]
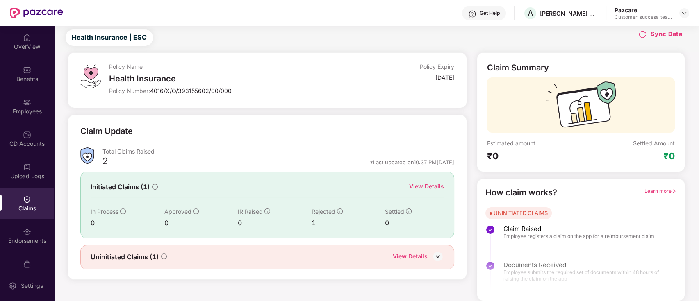
click at [422, 256] on div "View Details" at bounding box center [410, 257] width 35 height 11
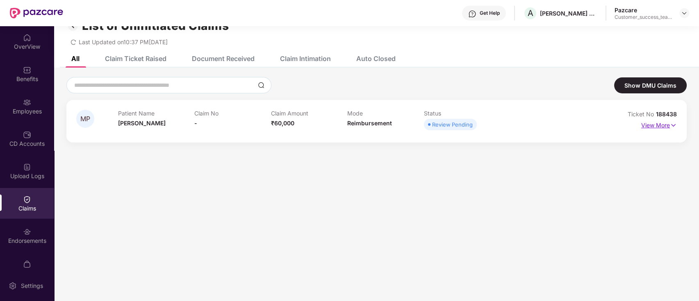
click at [663, 122] on p "View More" at bounding box center [659, 124] width 36 height 11
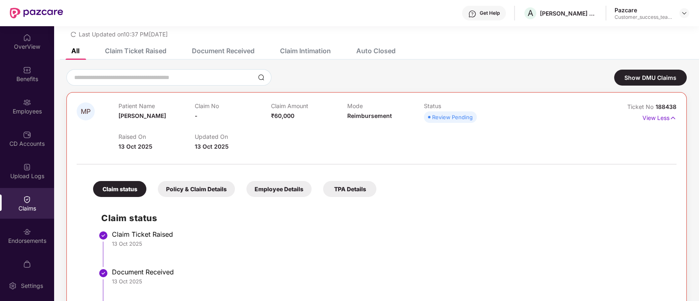
scroll to position [0, 0]
